Goal: Task Accomplishment & Management: Use online tool/utility

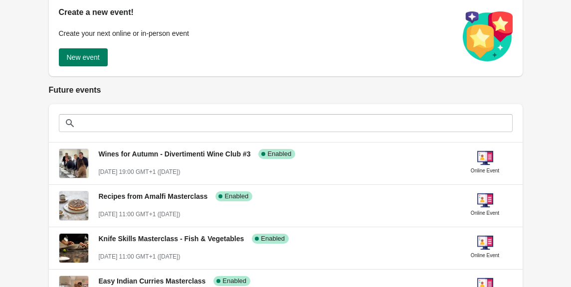
scroll to position [129, 0]
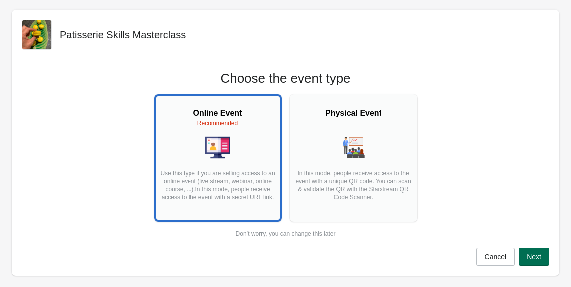
click at [545, 263] on button "Next" at bounding box center [534, 257] width 30 height 18
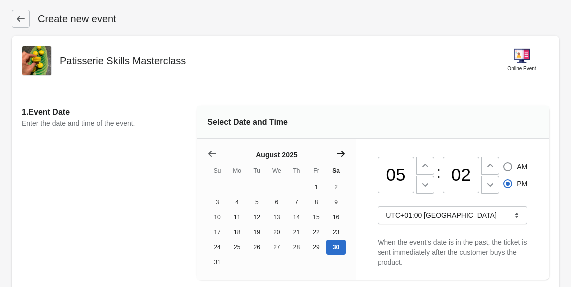
click at [342, 157] on icon "Show next month, September 2025" at bounding box center [341, 154] width 10 height 10
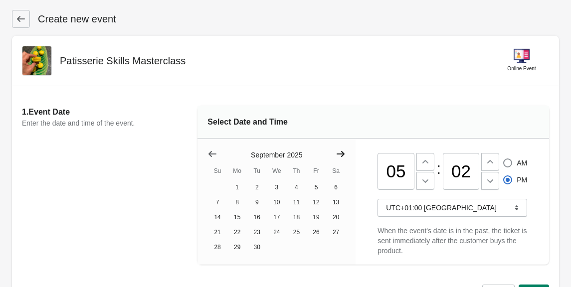
click at [342, 157] on icon "Show next month, October 2025" at bounding box center [341, 154] width 10 height 10
click at [342, 157] on icon "Show next month, November 2025" at bounding box center [341, 154] width 10 height 10
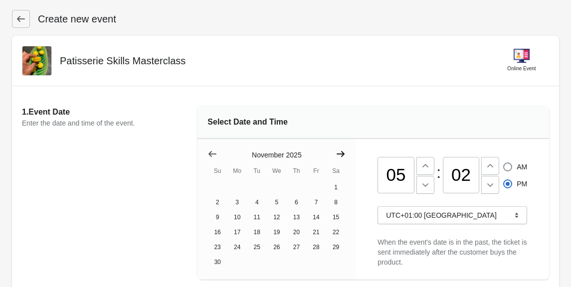
click at [342, 157] on icon "Show next month, December 2025" at bounding box center [341, 154] width 10 height 10
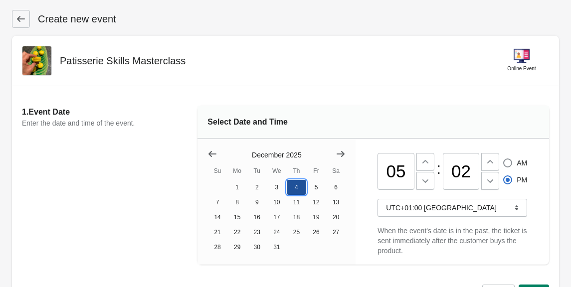
click at [295, 184] on button "4" at bounding box center [297, 187] width 20 height 15
click at [402, 171] on input "05" at bounding box center [396, 171] width 37 height 37
click at [401, 170] on input "05" at bounding box center [396, 171] width 37 height 37
type input "06"
radio input "true"
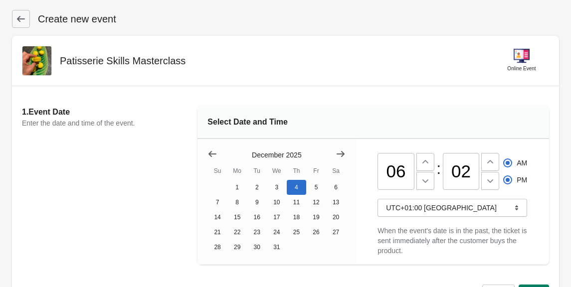
radio input "false"
click at [465, 165] on input "02" at bounding box center [461, 171] width 37 height 37
type input "30"
click at [521, 177] on span "PM" at bounding box center [522, 180] width 10 height 10
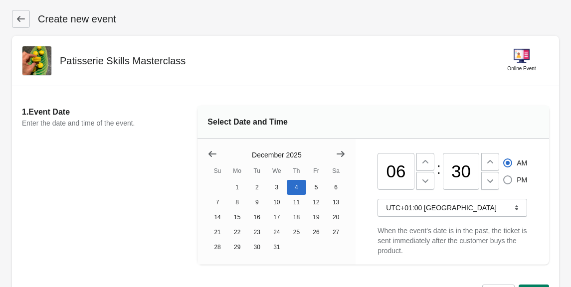
click at [504, 176] on input "PM" at bounding box center [503, 176] width 0 height 0
radio input "true"
radio input "false"
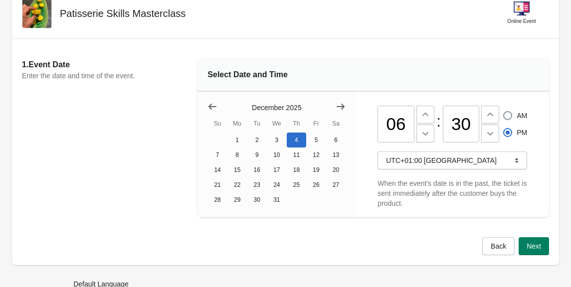
scroll to position [48, 0]
click at [539, 249] on span "Next" at bounding box center [534, 246] width 14 height 8
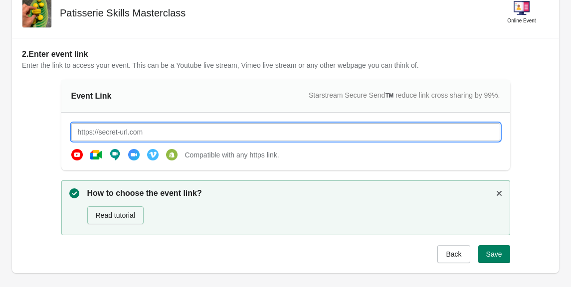
click at [148, 134] on input "text" at bounding box center [285, 132] width 429 height 18
type input "[URL][DOMAIN_NAME]"
click at [495, 254] on span "Save" at bounding box center [494, 254] width 16 height 8
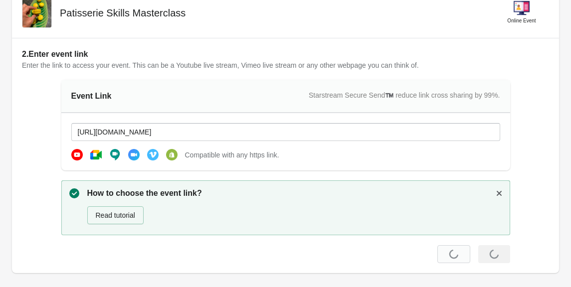
scroll to position [0, 0]
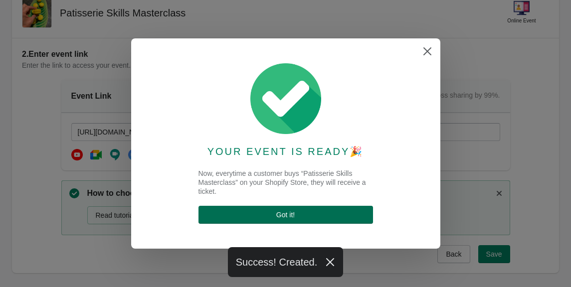
click at [313, 211] on span "Got it !" at bounding box center [286, 215] width 159 height 8
select select "US"
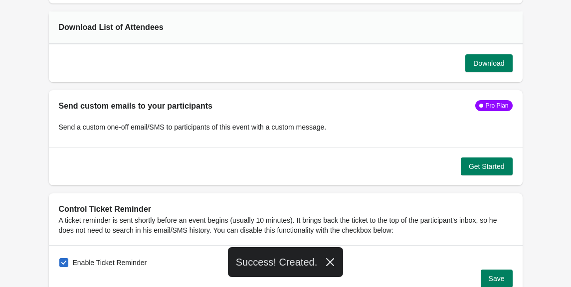
scroll to position [902, 0]
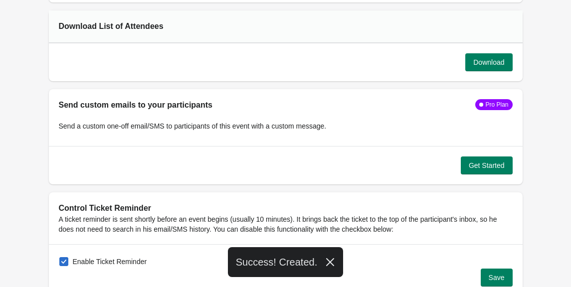
click at [85, 263] on span "Enable Ticket Reminder" at bounding box center [110, 262] width 74 height 10
click at [60, 258] on input "Enable Ticket Reminder" at bounding box center [59, 257] width 0 height 0
checkbox input "false"
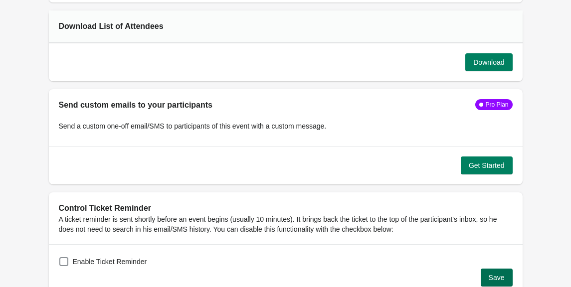
click at [501, 274] on span "Save" at bounding box center [497, 278] width 16 height 8
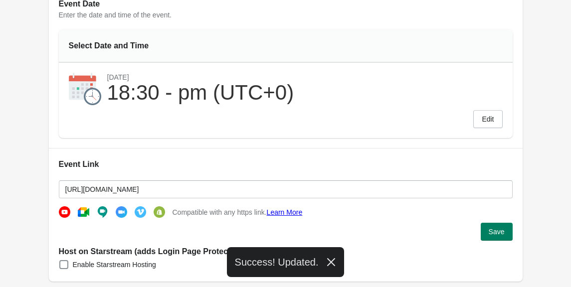
scroll to position [0, 0]
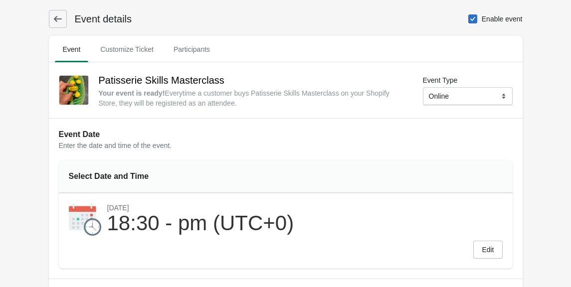
click at [58, 20] on icon at bounding box center [58, 19] width 10 height 10
